Goal: Register for event/course

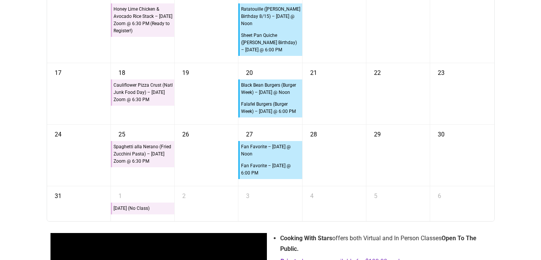
scroll to position [1407, 0]
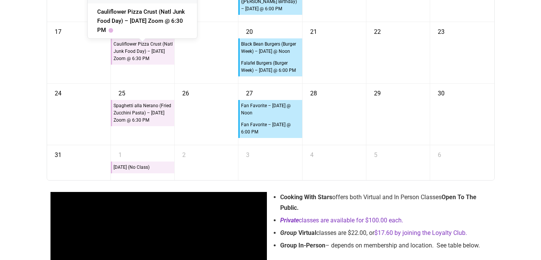
click at [155, 61] on div "Cauliflower Pizza Crust (Natl Junk Food Day) – [DATE] Zoom @ 6:30 PM" at bounding box center [143, 51] width 60 height 22
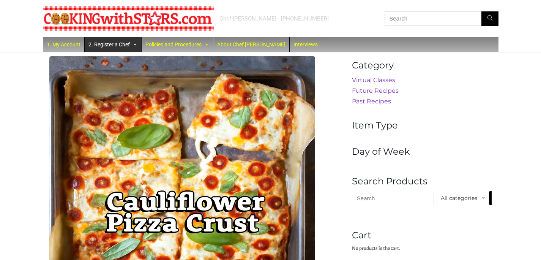
click at [107, 43] on link "2. Register a Chef" at bounding box center [113, 44] width 57 height 15
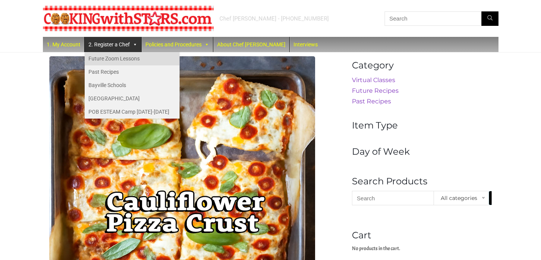
click at [106, 54] on link "Future Zoom Lessons" at bounding box center [132, 58] width 95 height 13
click at [110, 58] on link "Future Zoom Lessons" at bounding box center [132, 58] width 95 height 13
click at [153, 60] on link "Future Zoom Lessons" at bounding box center [132, 58] width 95 height 13
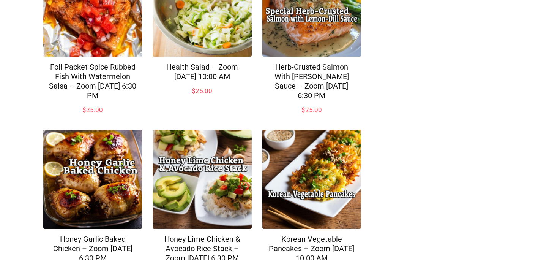
scroll to position [603, 0]
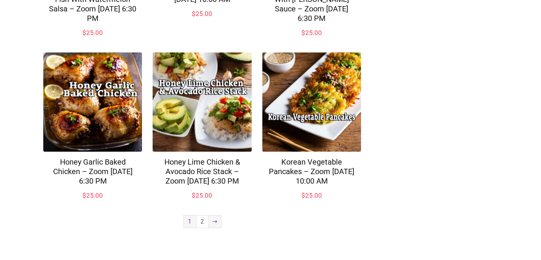
click at [217, 222] on link "→" at bounding box center [215, 221] width 12 height 12
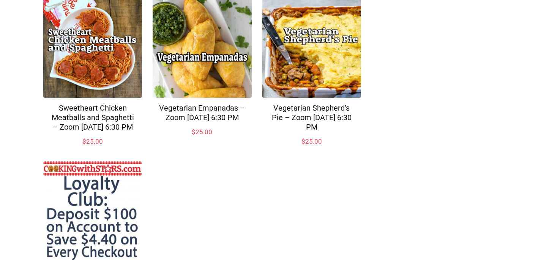
scroll to position [448, 0]
